Goal: Navigation & Orientation: Find specific page/section

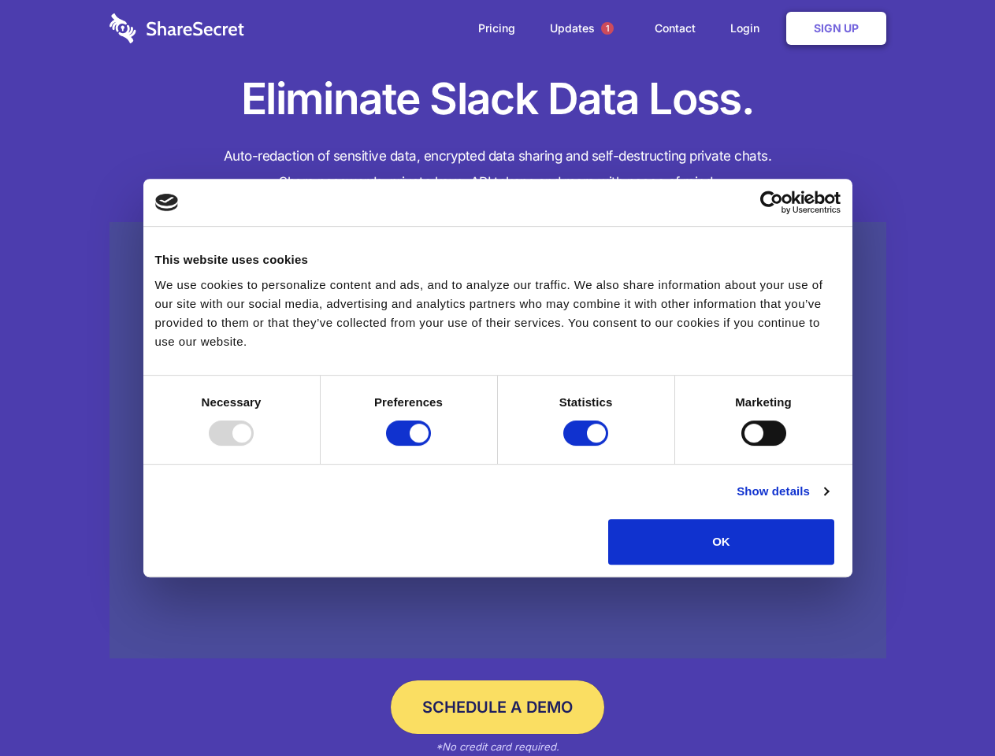
click at [254, 446] on div at bounding box center [231, 433] width 45 height 25
click at [431, 446] on input "Preferences" at bounding box center [408, 433] width 45 height 25
checkbox input "false"
click at [588, 446] on input "Statistics" at bounding box center [585, 433] width 45 height 25
checkbox input "false"
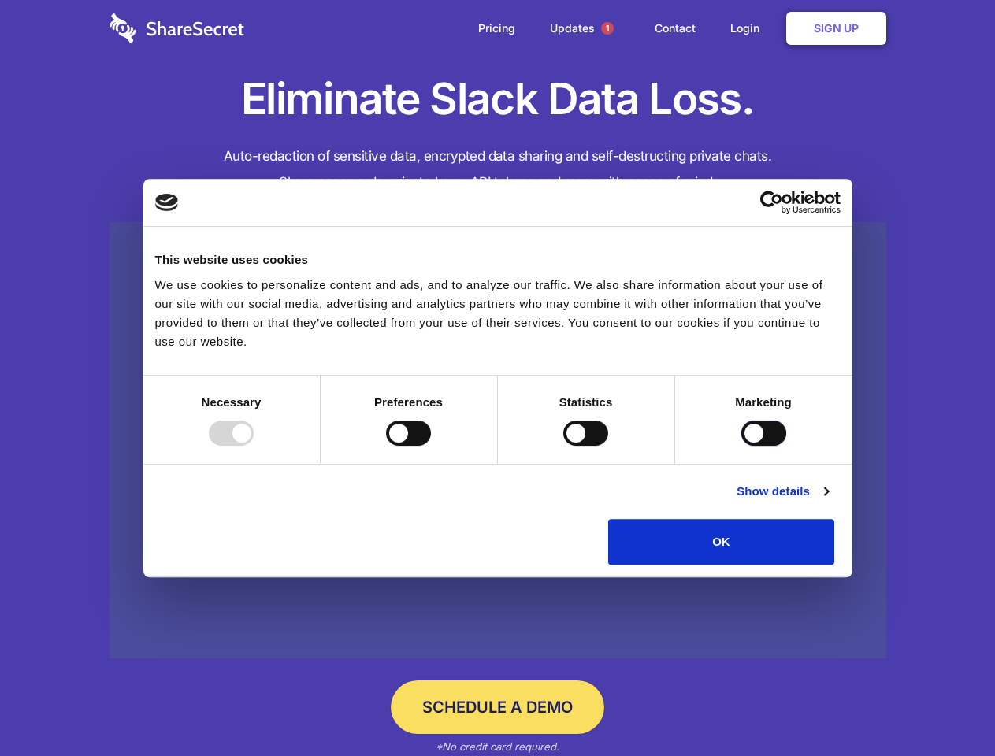
click at [741, 446] on input "Marketing" at bounding box center [763, 433] width 45 height 25
checkbox input "true"
click at [828, 501] on link "Show details" at bounding box center [781, 491] width 91 height 19
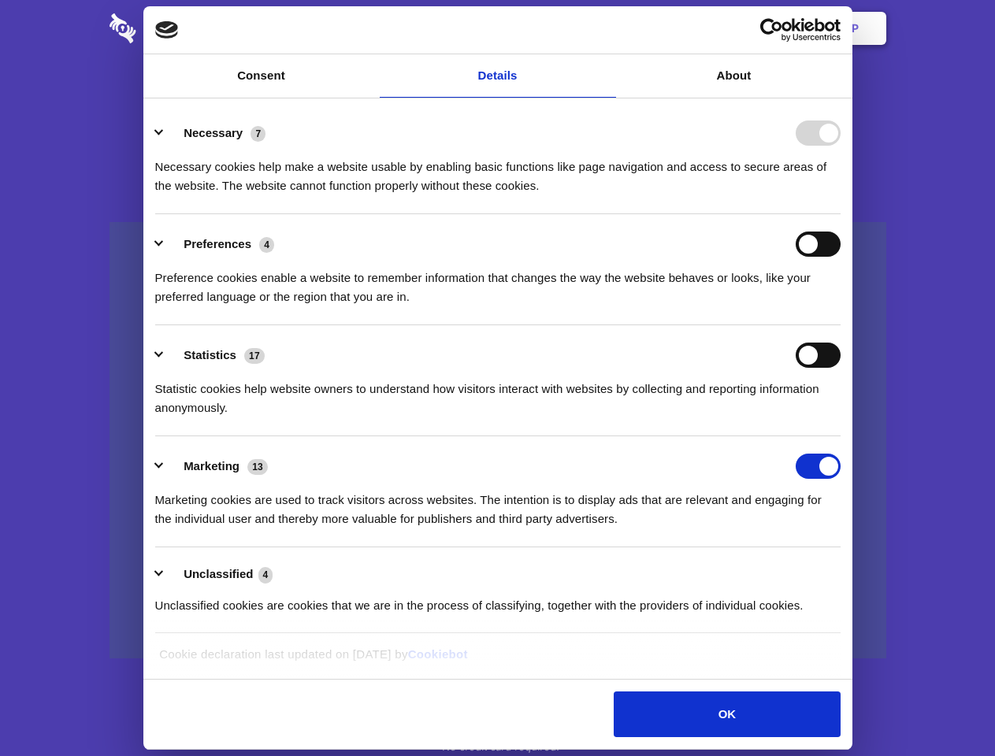
click at [840, 325] on li "Preferences 4 Preference cookies enable a website to remember information that …" at bounding box center [497, 269] width 685 height 111
click at [606, 28] on span "1" at bounding box center [607, 28] width 13 height 13
